Goal: Transaction & Acquisition: Purchase product/service

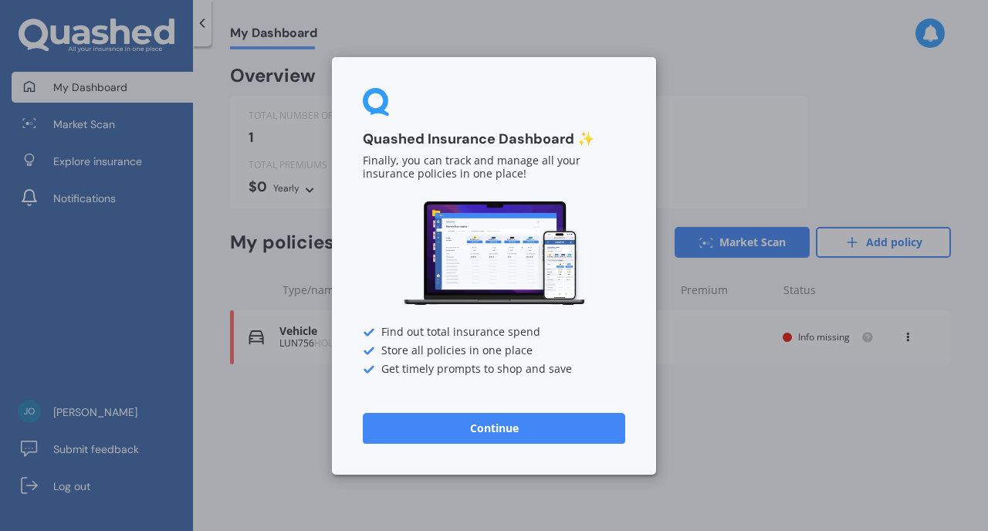
click at [514, 430] on button "Continue" at bounding box center [494, 427] width 262 height 31
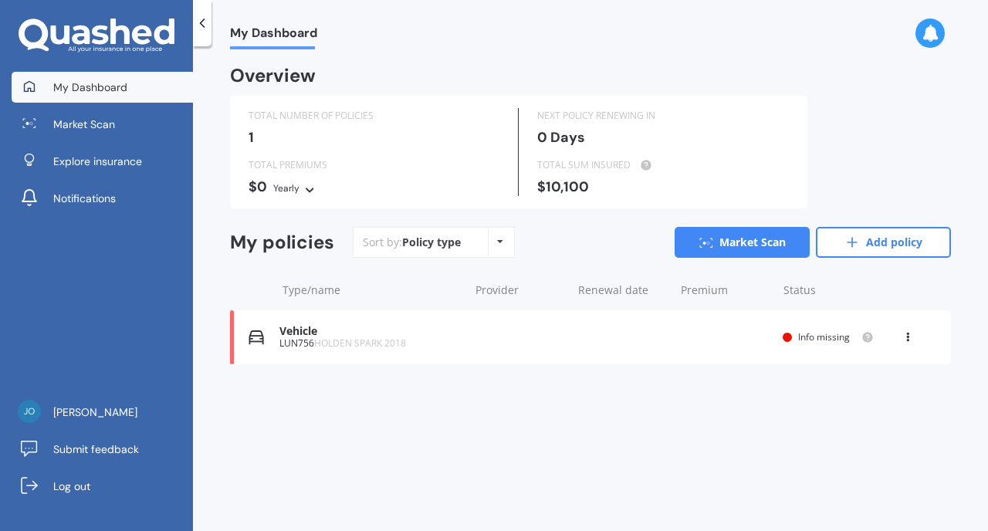
click at [323, 343] on span "HOLDEN SPARK 2018" at bounding box center [360, 342] width 92 height 13
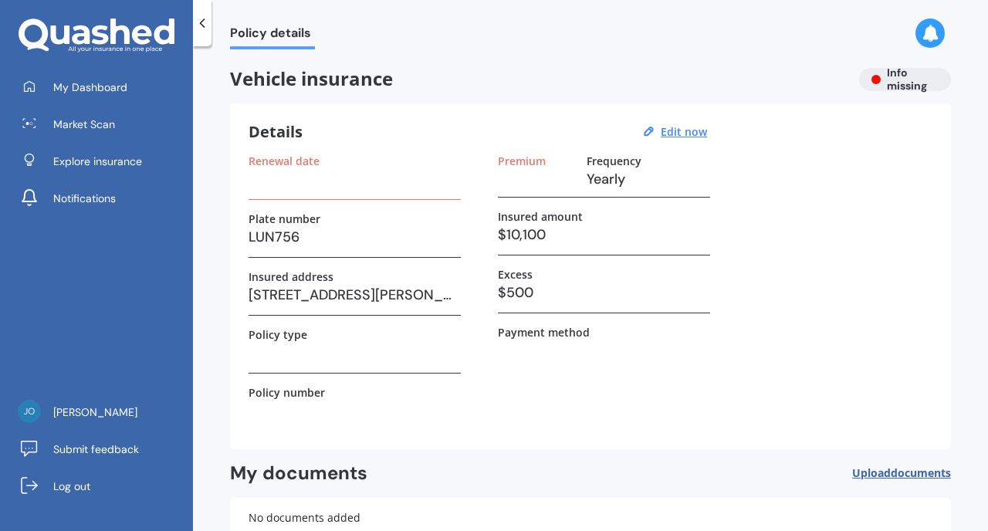
click at [316, 193] on div "Renewal date" at bounding box center [354, 177] width 212 height 46
click at [685, 135] on u "Edit now" at bounding box center [684, 131] width 46 height 15
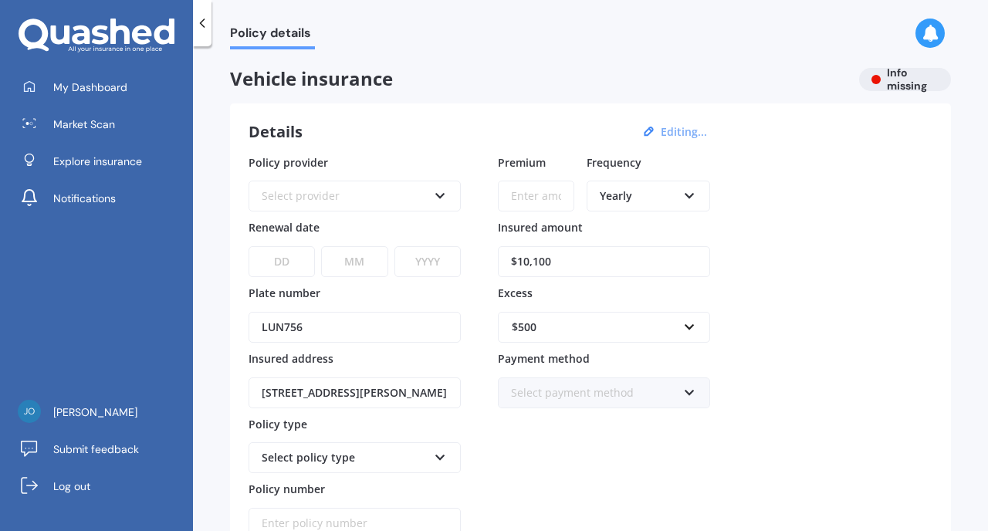
click at [388, 198] on div "Select provider" at bounding box center [345, 196] width 166 height 17
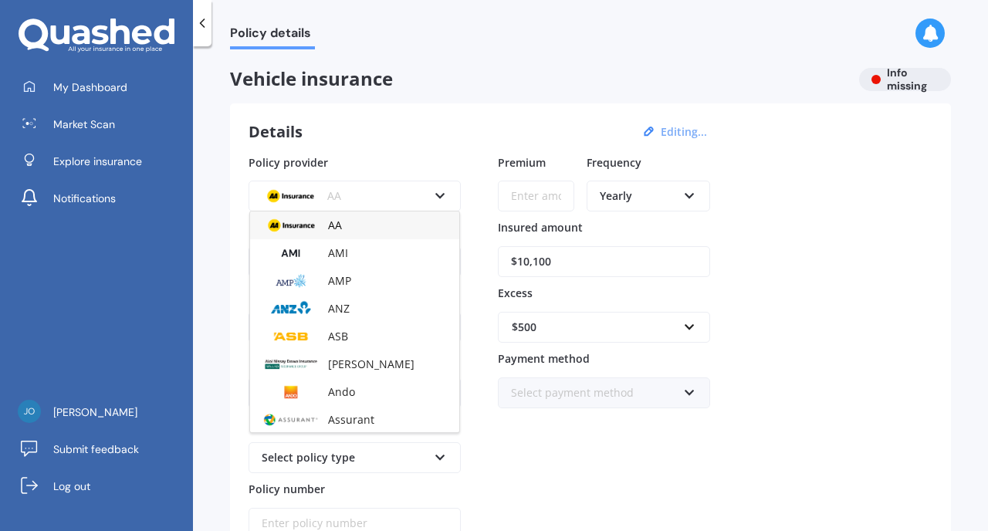
click at [388, 198] on div "AA" at bounding box center [345, 196] width 166 height 17
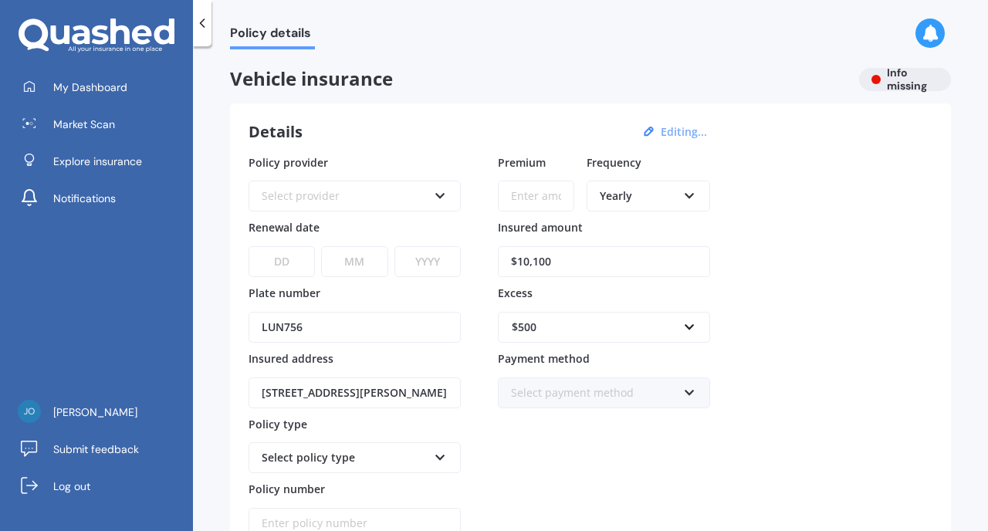
click at [113, 178] on div "My Dashboard Market Scan Explore insurance Notifications" at bounding box center [96, 146] width 193 height 148
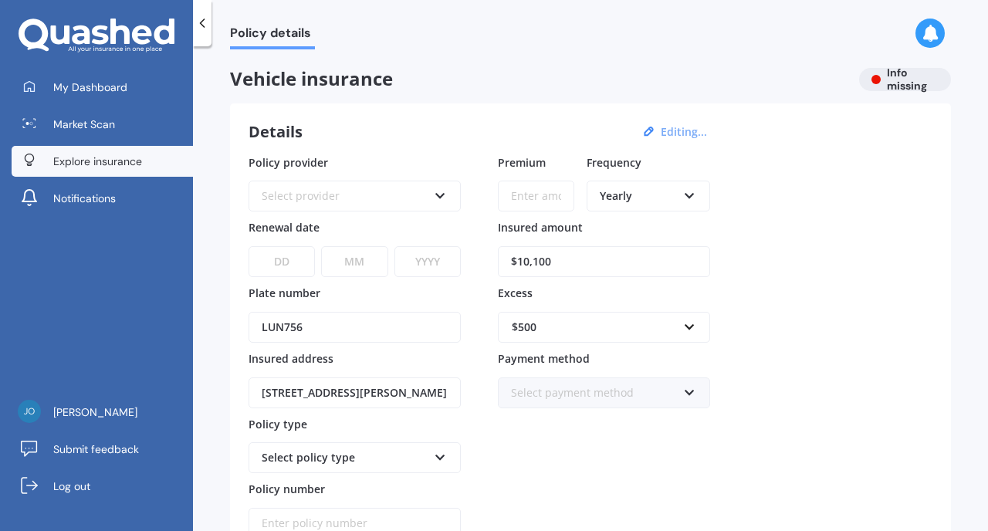
click at [106, 164] on span "Explore insurance" at bounding box center [97, 161] width 89 height 15
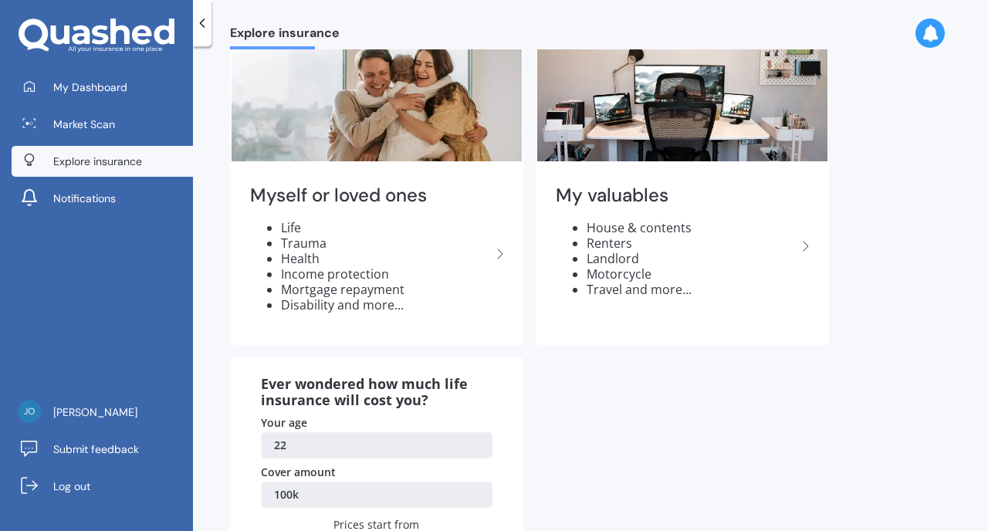
scroll to position [67, 0]
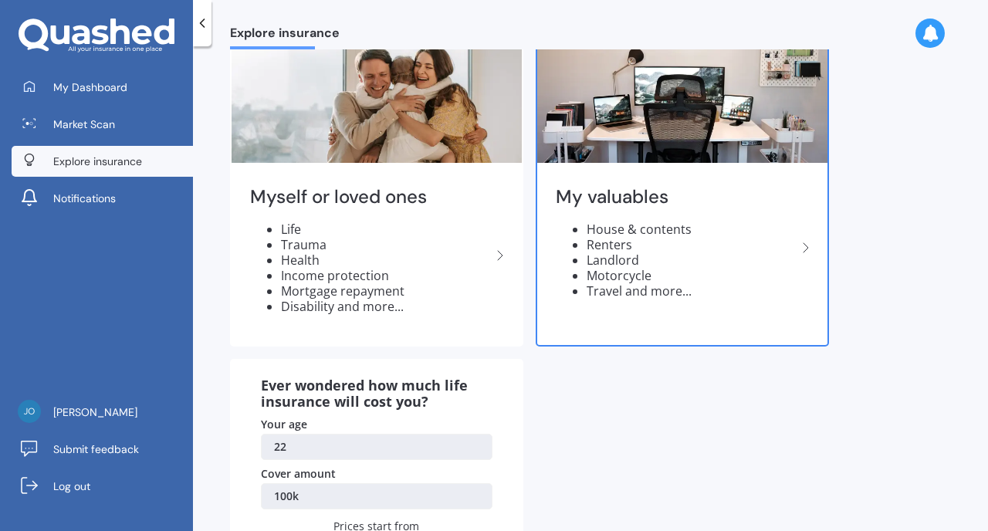
click at [697, 262] on li "Landlord" at bounding box center [692, 259] width 210 height 15
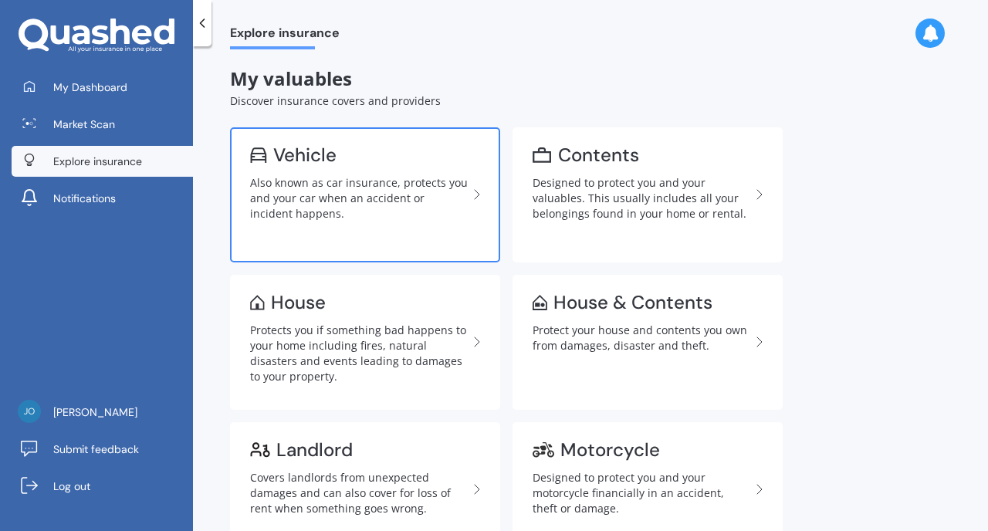
click at [399, 215] on div "Also known as car insurance, protects you and your car when an accident or inci…" at bounding box center [359, 198] width 218 height 46
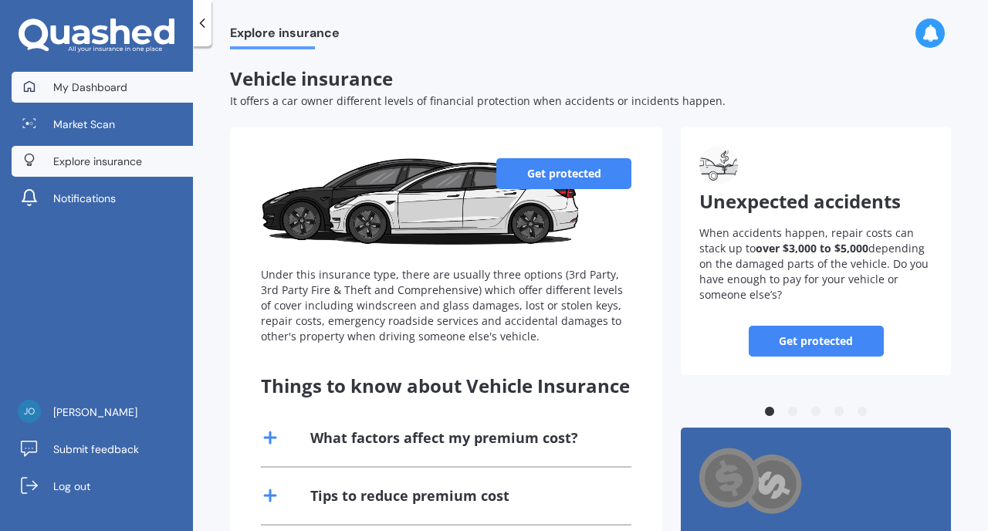
click at [103, 93] on span "My Dashboard" at bounding box center [90, 86] width 74 height 15
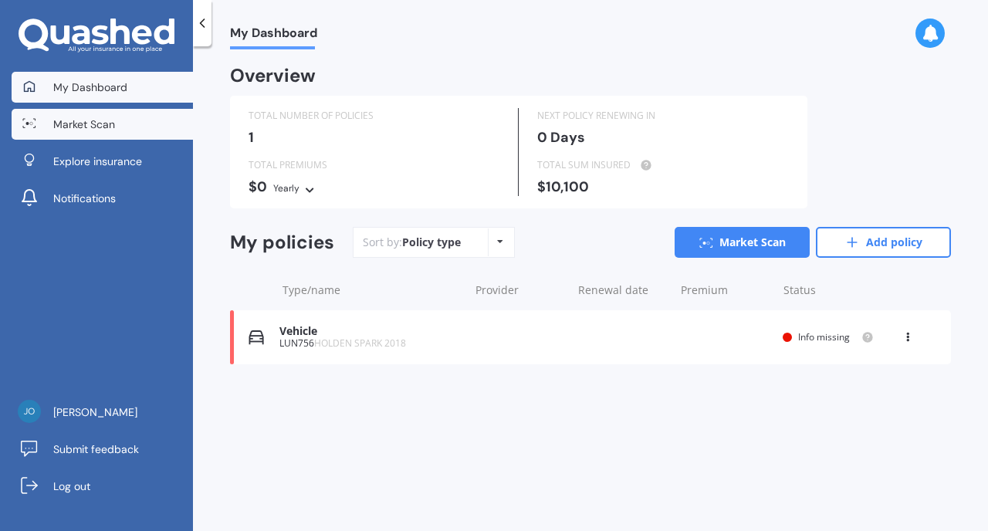
click at [103, 125] on span "Market Scan" at bounding box center [84, 124] width 62 height 15
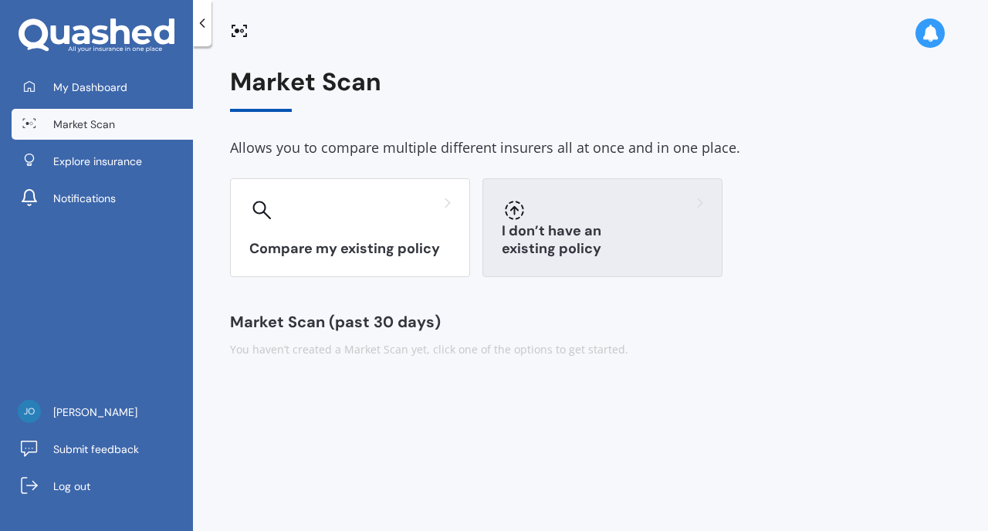
click at [604, 215] on div at bounding box center [602, 210] width 201 height 25
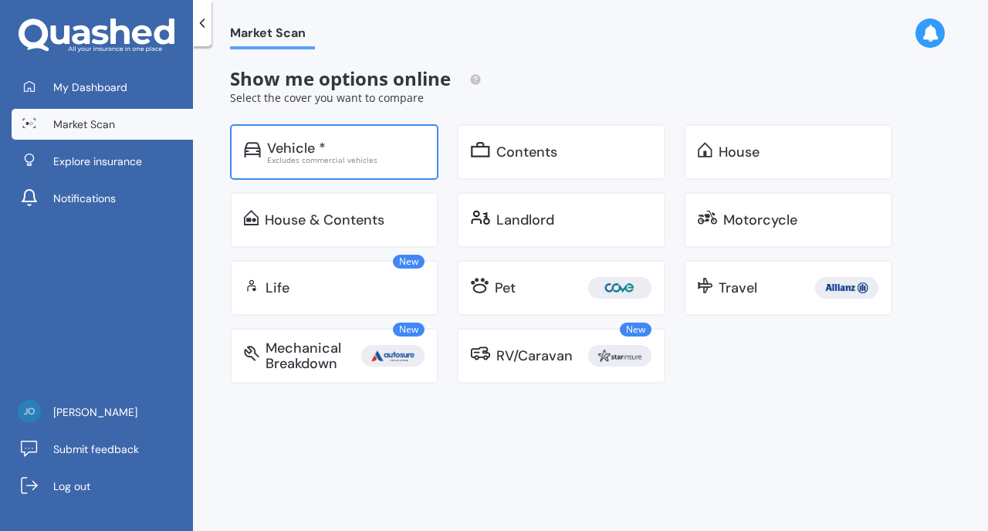
click at [369, 147] on div "Vehicle *" at bounding box center [345, 147] width 157 height 15
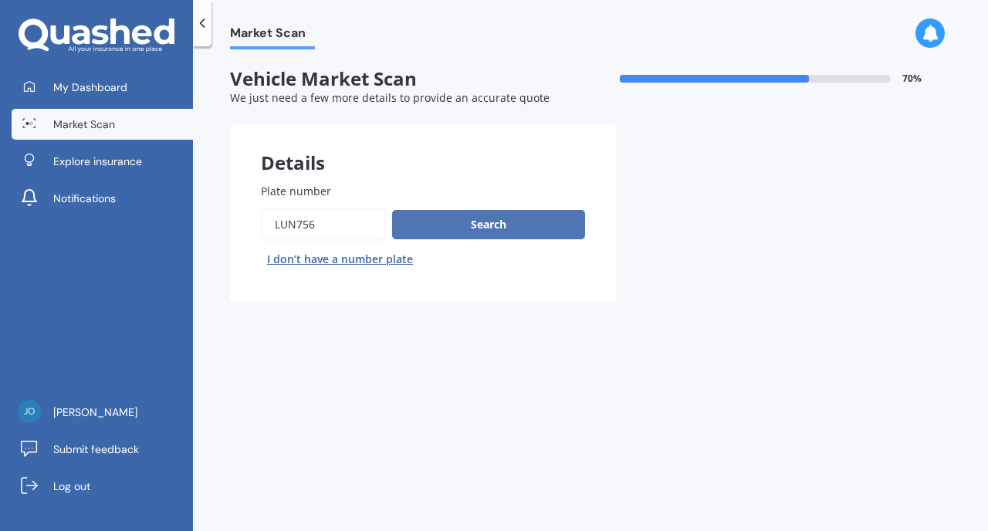
click at [469, 229] on button "Search" at bounding box center [488, 224] width 193 height 29
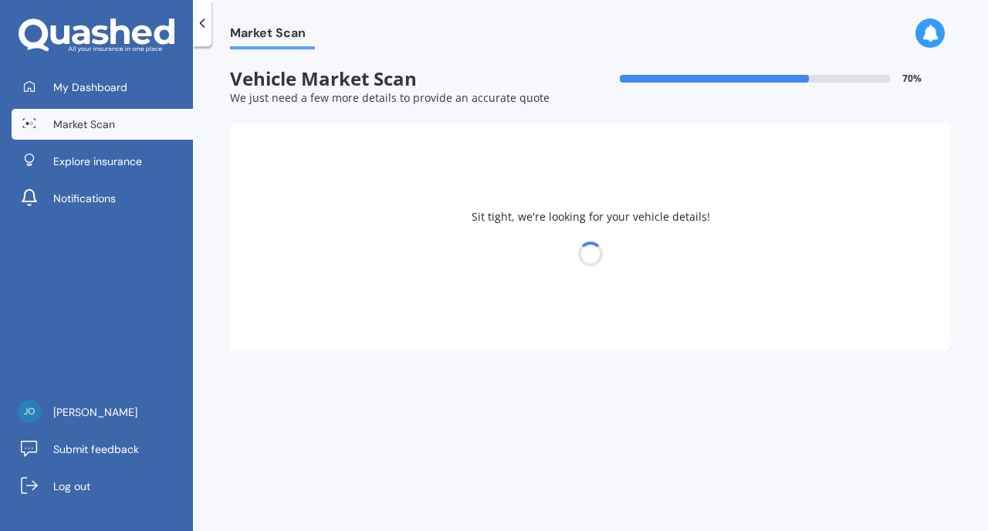
select select "HOLDEN"
select select "SPARK"
select select "16"
select select "11"
select select "2002"
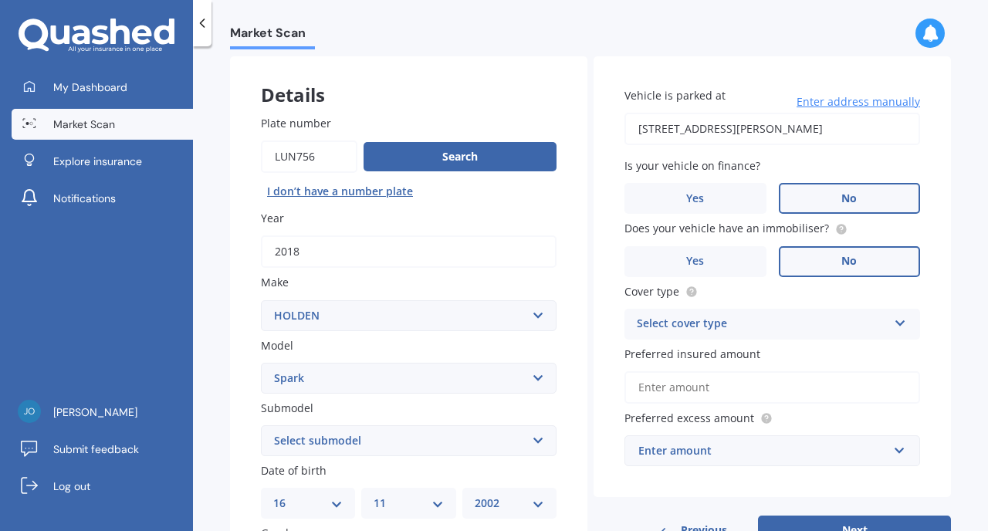
scroll to position [121, 0]
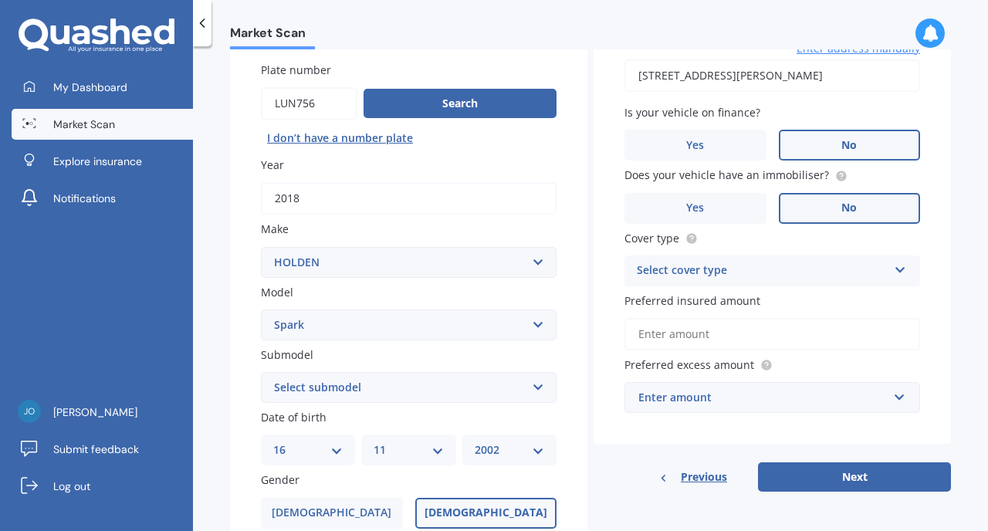
click at [657, 276] on div "Select cover type" at bounding box center [762, 271] width 251 height 19
click at [668, 297] on span "Comprehensive" at bounding box center [678, 300] width 82 height 15
click at [732, 337] on input "Preferred insured amount" at bounding box center [772, 334] width 296 height 32
type input "$10,100"
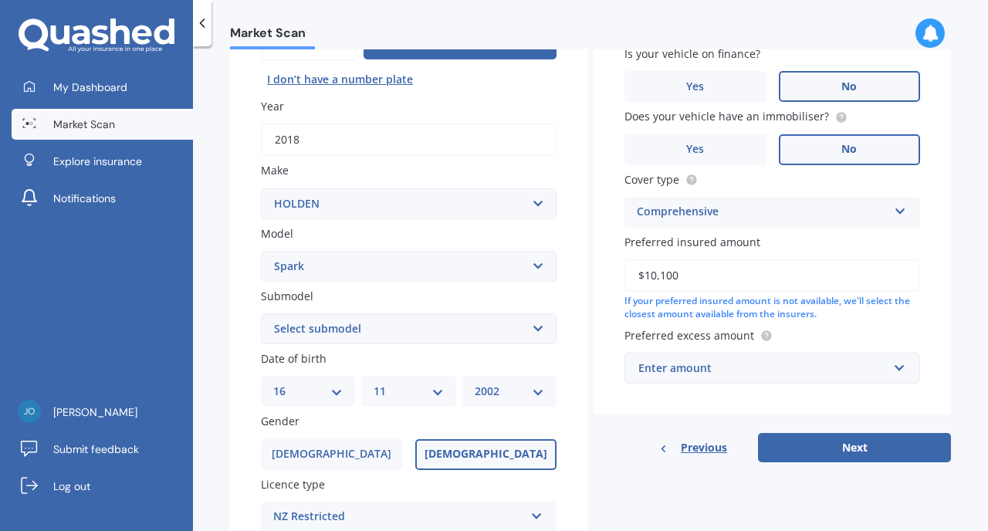
scroll to position [214, 0]
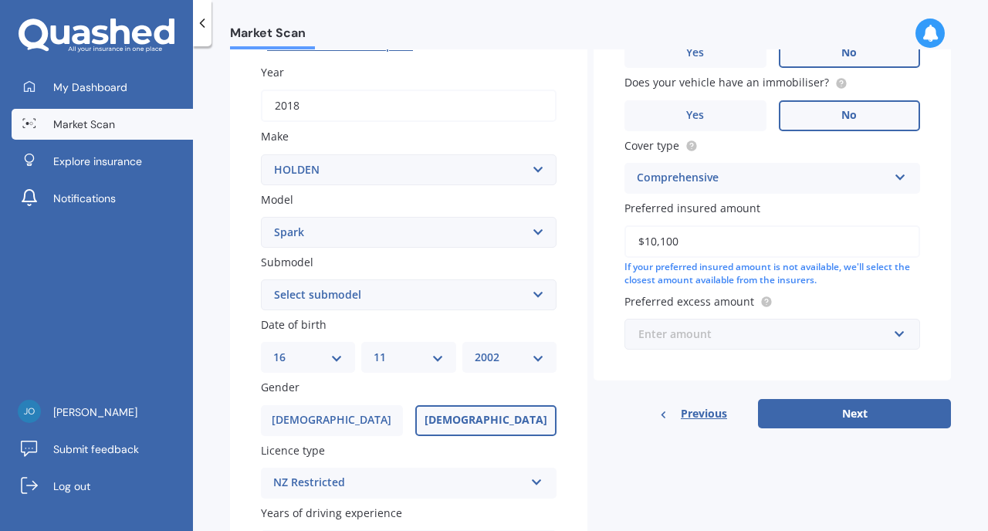
click at [830, 348] on input "text" at bounding box center [767, 333] width 282 height 29
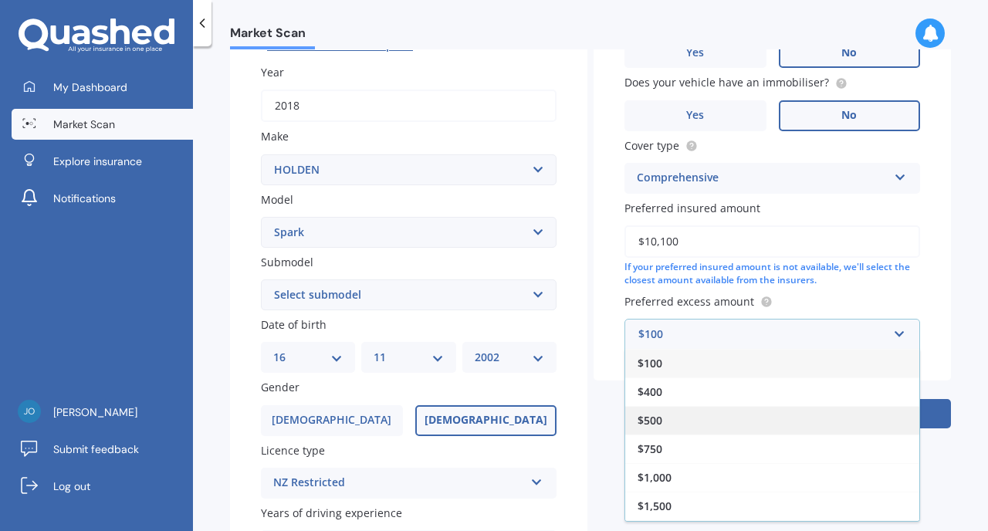
click at [705, 428] on div "$500" at bounding box center [772, 420] width 294 height 29
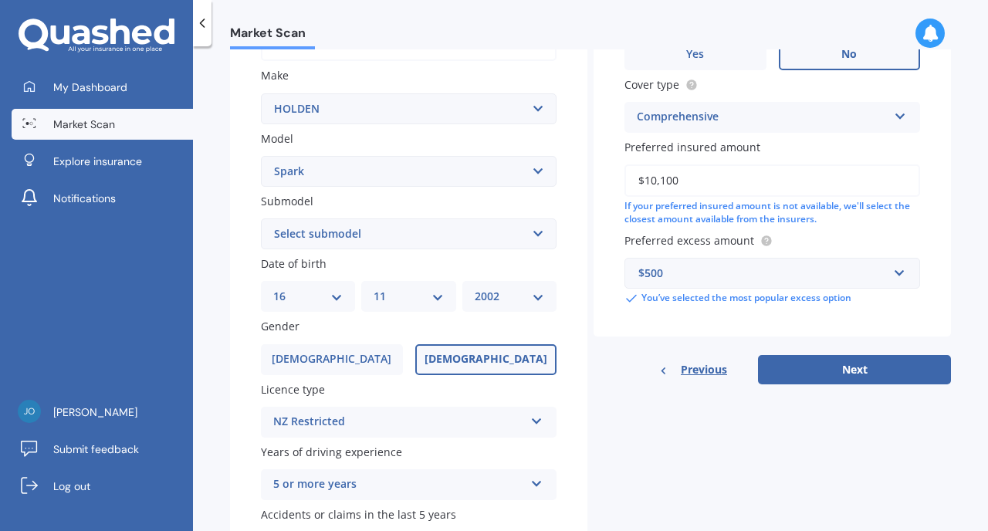
scroll to position [381, 0]
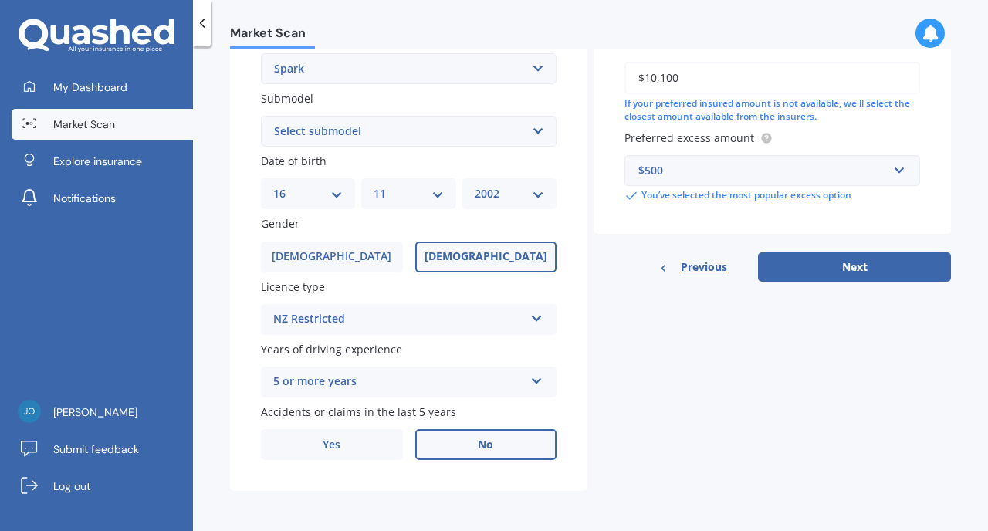
click at [477, 323] on div "NZ Restricted" at bounding box center [398, 319] width 251 height 19
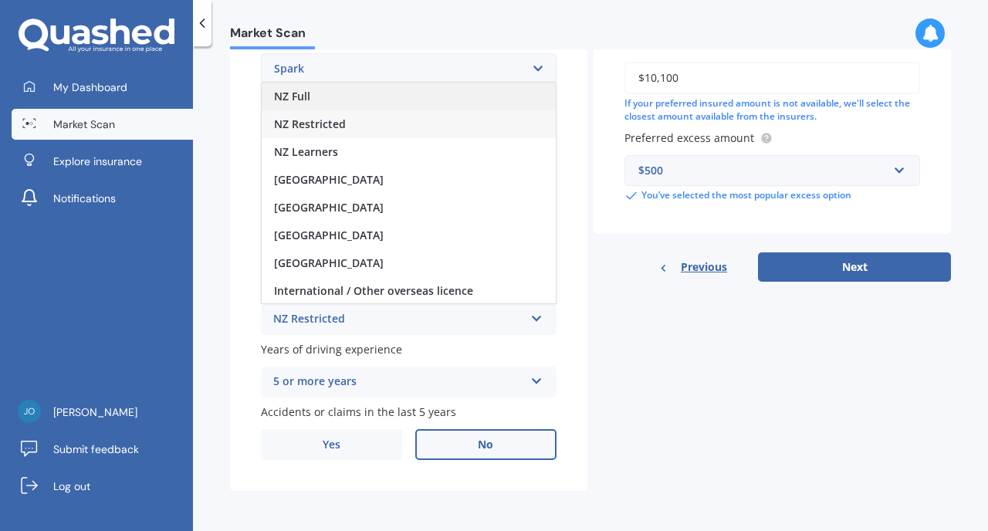
click at [353, 92] on div "NZ Full" at bounding box center [409, 97] width 294 height 28
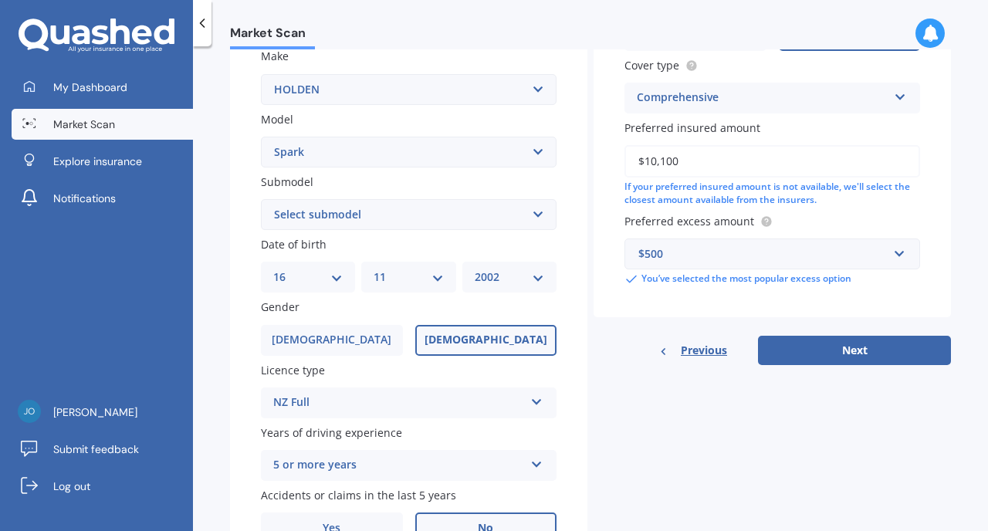
scroll to position [307, 0]
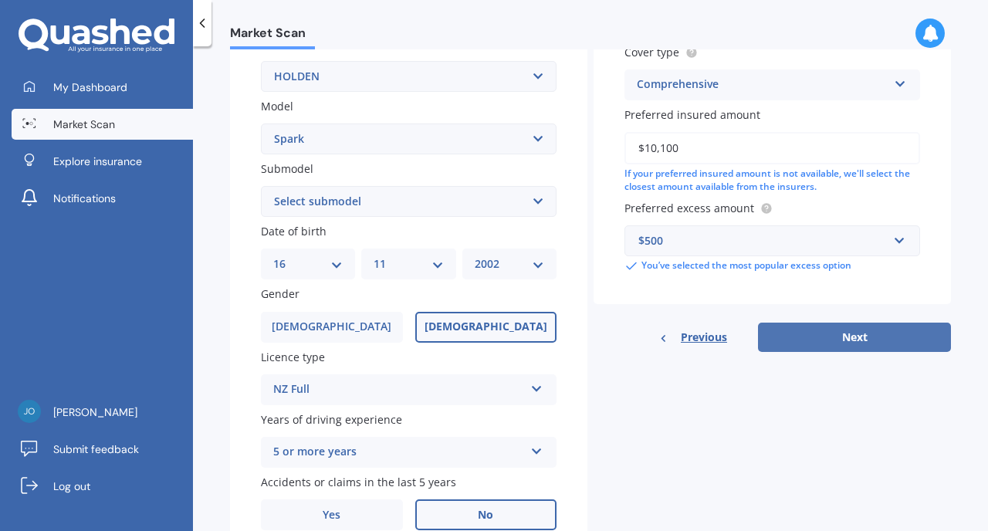
click at [809, 349] on button "Next" at bounding box center [854, 337] width 193 height 29
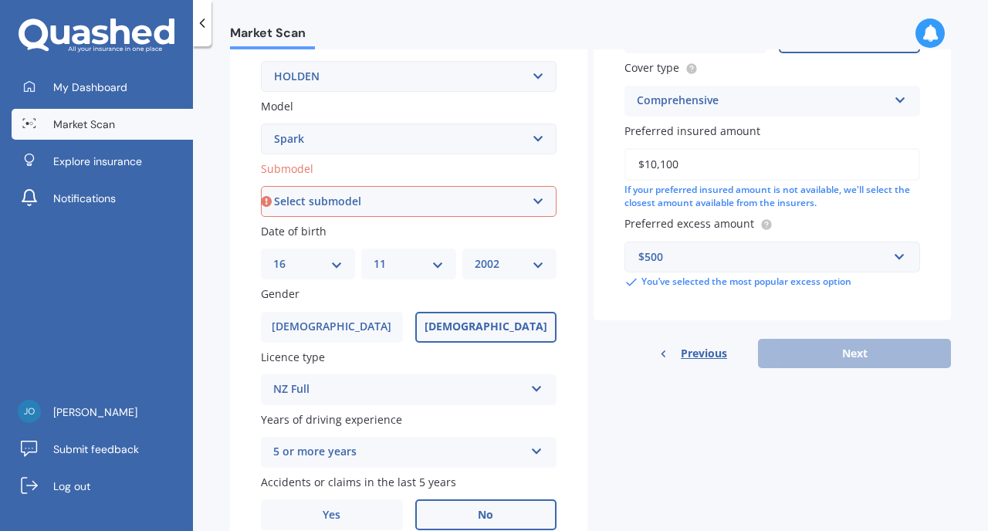
click at [470, 200] on select "Select submodel (All other) EV LS 1.4 LT" at bounding box center [409, 201] width 296 height 31
select select "LT"
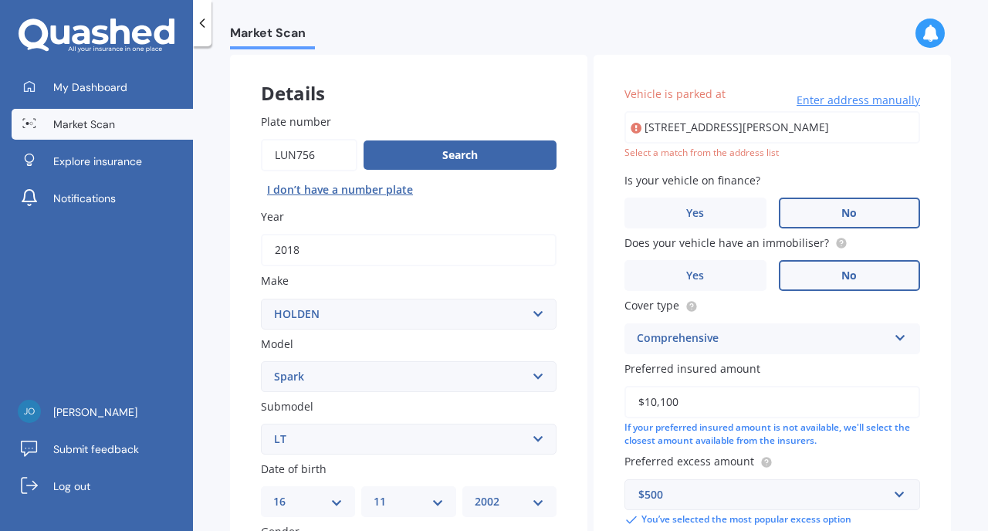
scroll to position [0, 0]
type input "[STREET_ADDRESS][PERSON_NAME]"
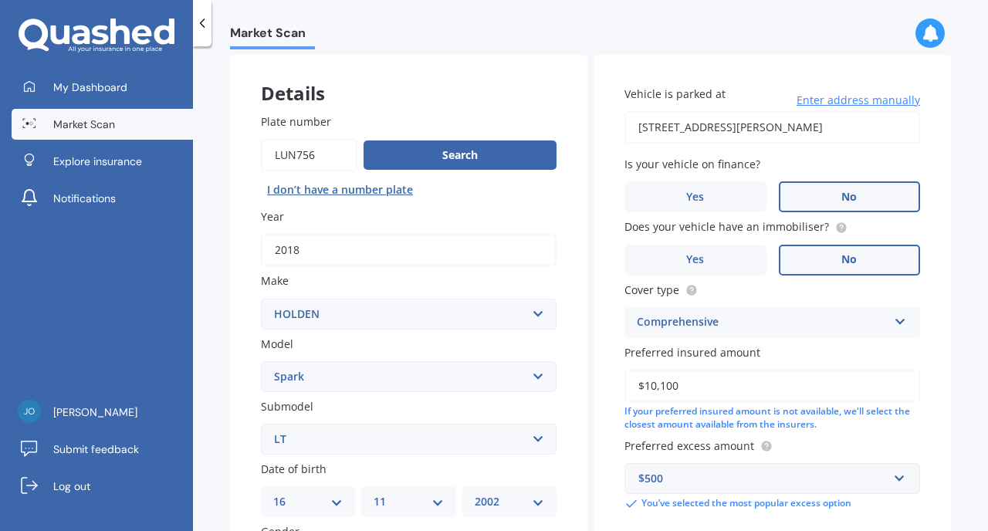
scroll to position [381, 0]
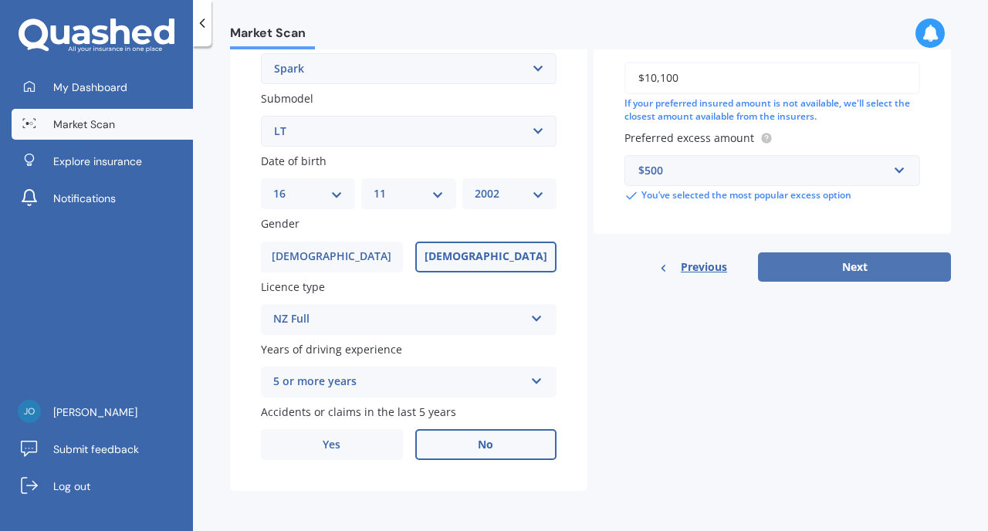
click at [820, 256] on button "Next" at bounding box center [854, 266] width 193 height 29
select select "16"
select select "11"
select select "2002"
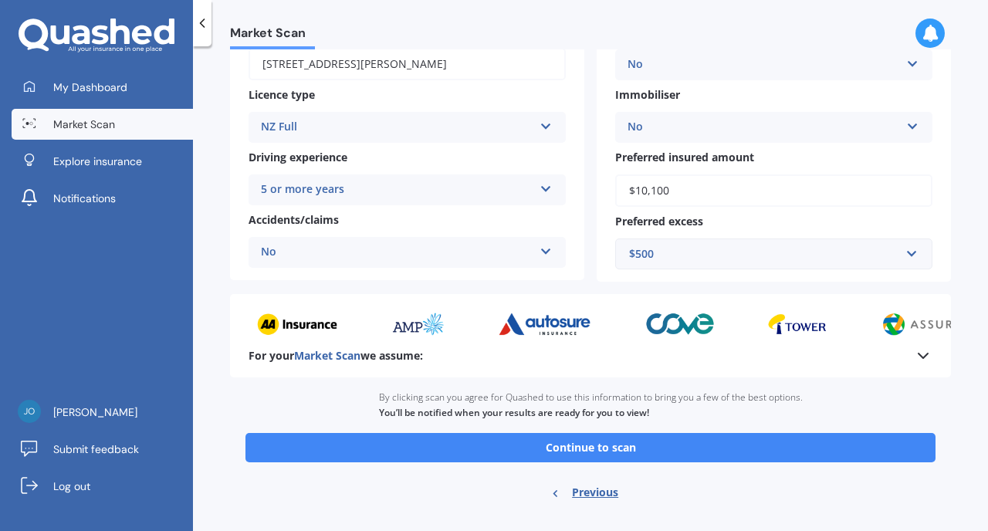
scroll to position [268, 0]
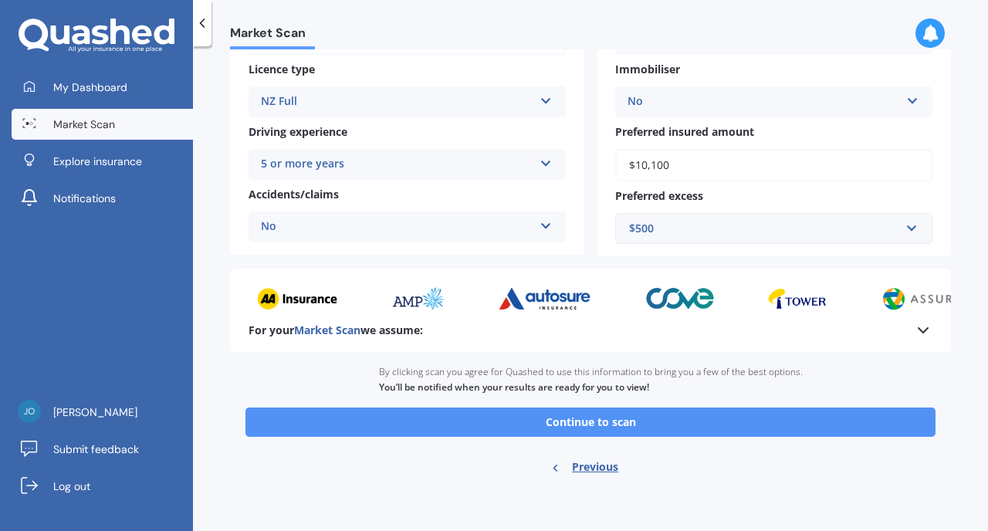
click at [607, 413] on button "Continue to scan" at bounding box center [590, 421] width 690 height 29
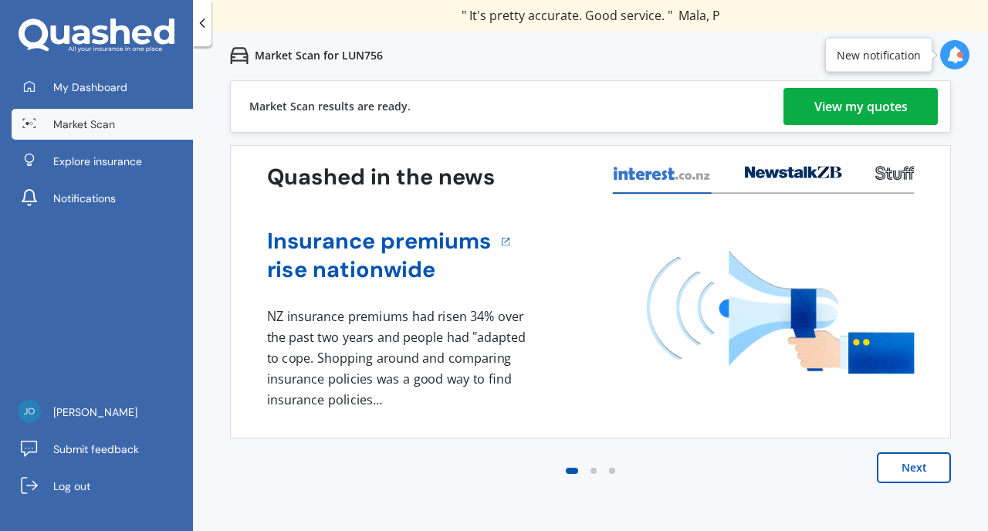
click at [893, 98] on div "View my quotes" at bounding box center [860, 106] width 93 height 37
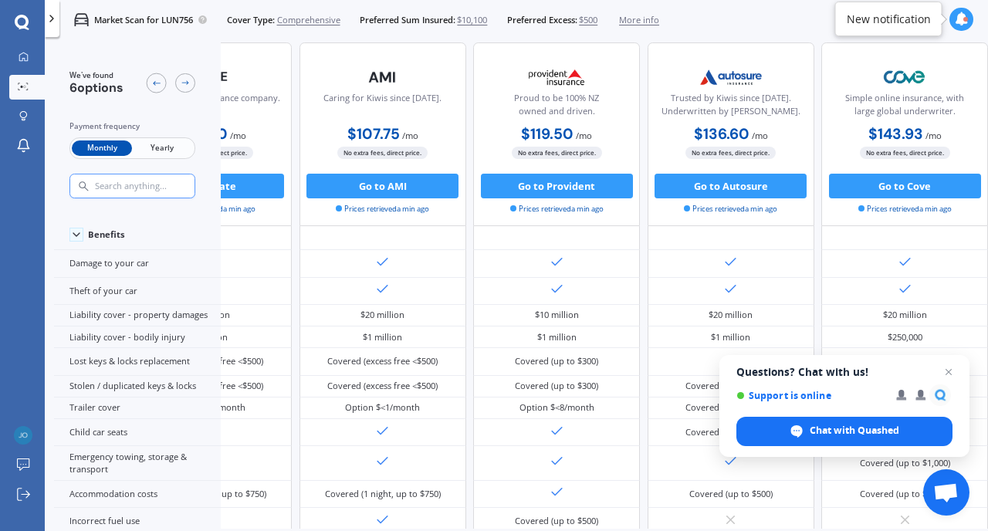
scroll to position [74, 0]
